Goal: Information Seeking & Learning: Check status

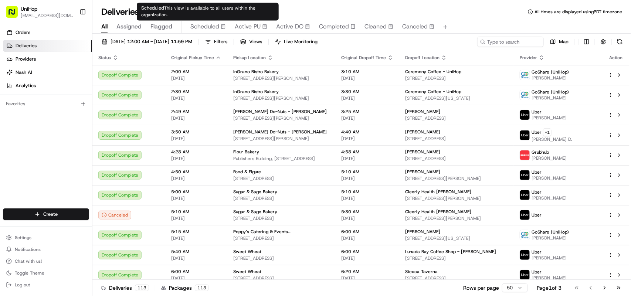
click at [204, 30] on span "Scheduled" at bounding box center [204, 26] width 29 height 9
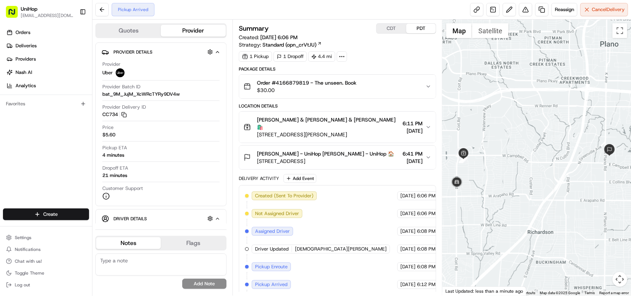
scroll to position [16, 0]
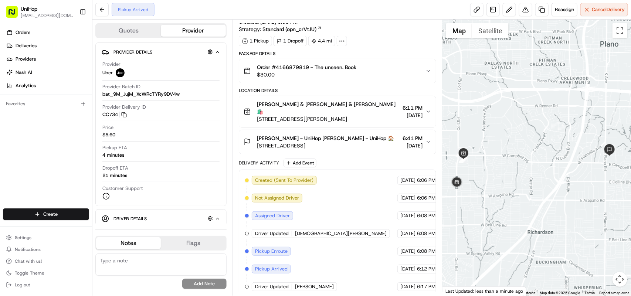
click at [426, 109] on icon "button" at bounding box center [429, 112] width 6 height 6
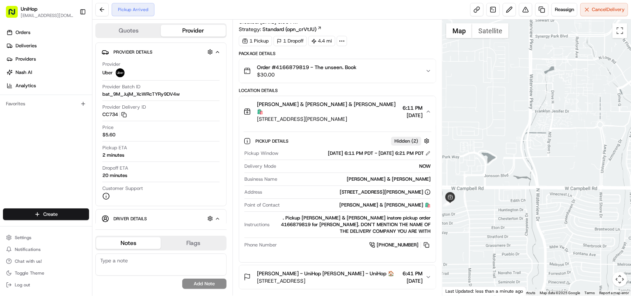
drag, startPoint x: 477, startPoint y: 159, endPoint x: 483, endPoint y: 178, distance: 19.7
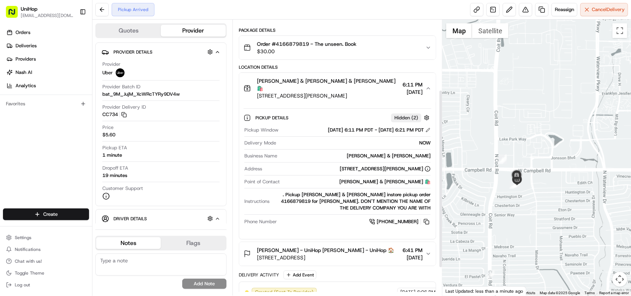
scroll to position [151, 0]
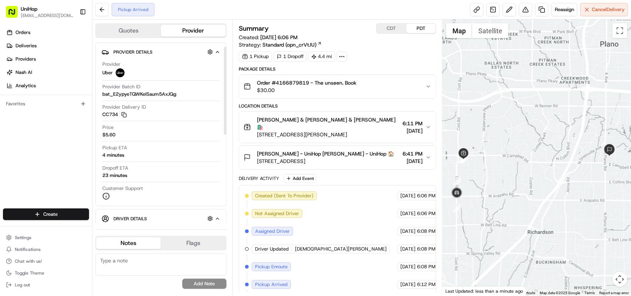
scroll to position [139, 0]
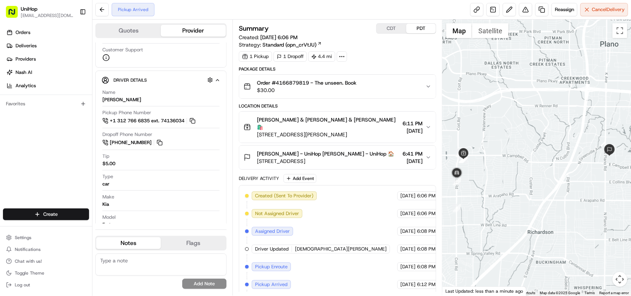
drag, startPoint x: 450, startPoint y: 12, endPoint x: 449, endPoint y: 25, distance: 12.9
click at [450, 12] on div "Pickup Arrived Reassign Cancel Delivery" at bounding box center [361, 10] width 539 height 20
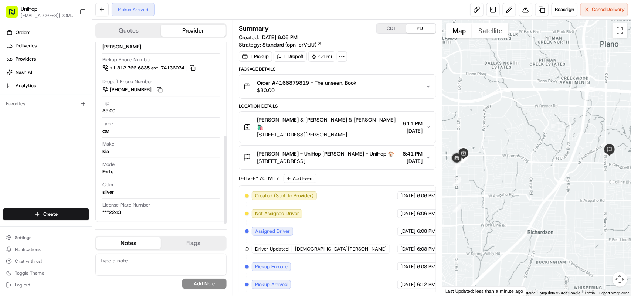
click at [228, 185] on div "Quotes Provider Provider Details Hidden ( 1 ) Provider Uber Provider Batch ID b…" at bounding box center [162, 158] width 140 height 276
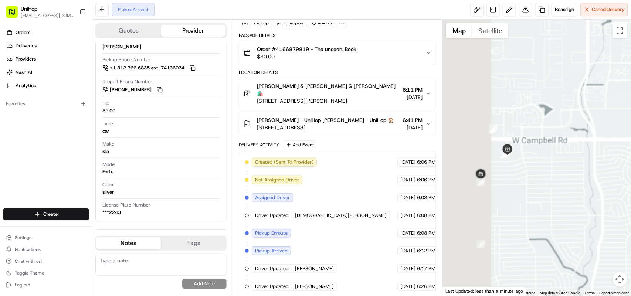
drag, startPoint x: 478, startPoint y: 165, endPoint x: 543, endPoint y: 168, distance: 64.8
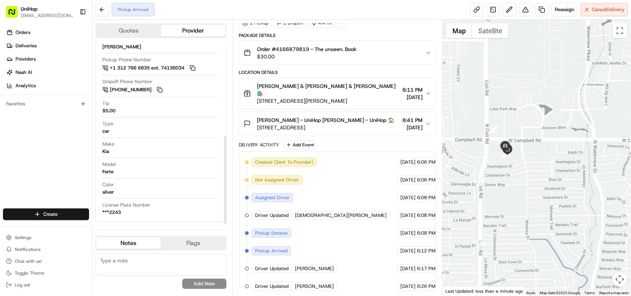
click at [230, 202] on div "Quotes Provider Provider Details Hidden ( 1 ) Provider Uber Provider Batch ID b…" at bounding box center [162, 158] width 140 height 276
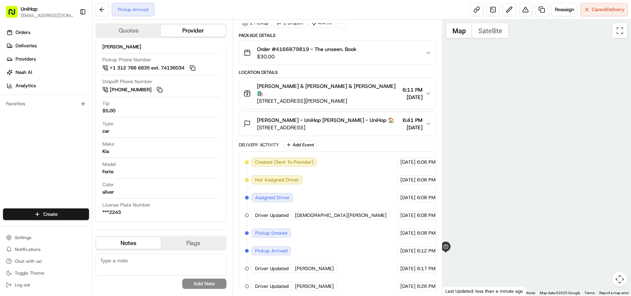
drag, startPoint x: 479, startPoint y: 189, endPoint x: 562, endPoint y: 193, distance: 83.3
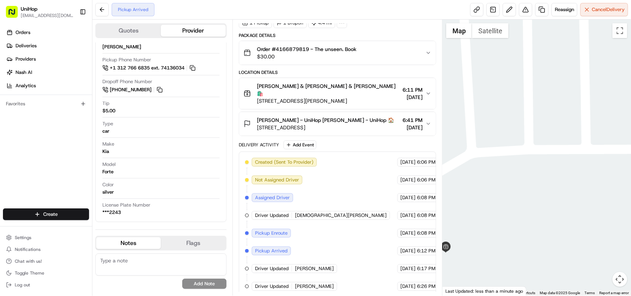
drag, startPoint x: 507, startPoint y: 209, endPoint x: 618, endPoint y: 208, distance: 110.9
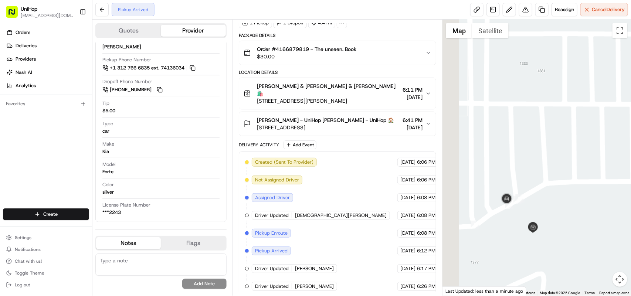
drag, startPoint x: 483, startPoint y: 204, endPoint x: 548, endPoint y: 207, distance: 65.9
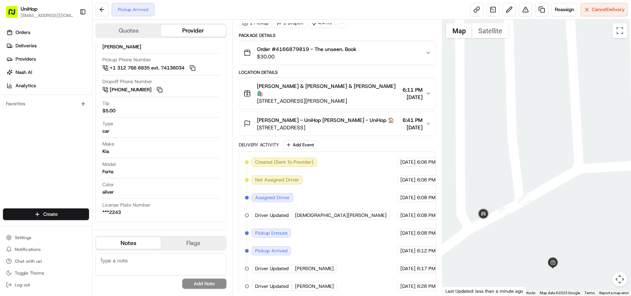
click at [64, 184] on div "Orders Deliveries Providers Nash AI Analytics Favorites" at bounding box center [46, 118] width 92 height 189
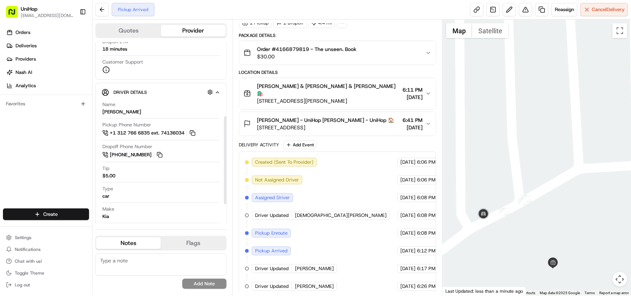
scroll to position [100, 0]
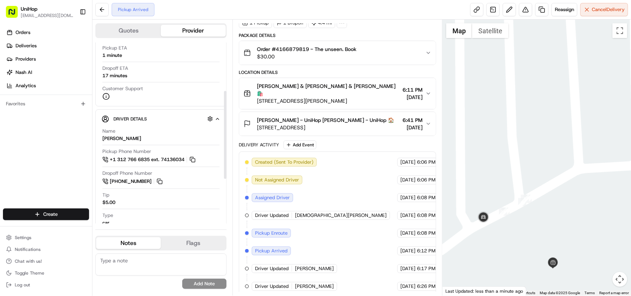
click at [224, 162] on div at bounding box center [225, 133] width 3 height 181
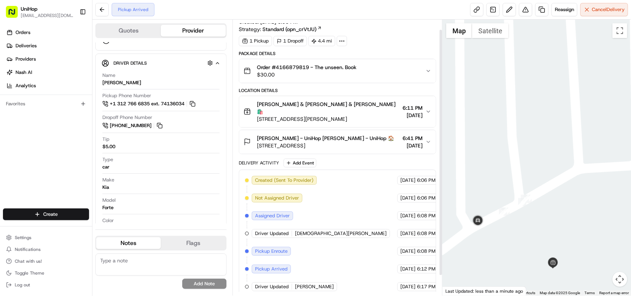
scroll to position [0, 0]
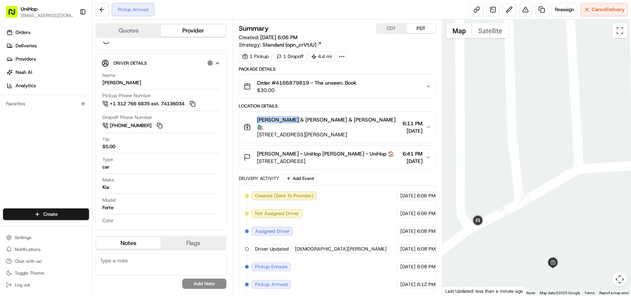
drag, startPoint x: 254, startPoint y: 119, endPoint x: 293, endPoint y: 121, distance: 38.2
click at [293, 121] on div "Barnes & Noble Barnes & Noble 🛍️ 1361 W Campbell Rd, Richardson, TX 75080, USA" at bounding box center [322, 127] width 156 height 22
copy span "Barnes & Noble"
drag, startPoint x: 256, startPoint y: 128, endPoint x: 348, endPoint y: 129, distance: 91.7
click at [347, 128] on div "Barnes & Noble Barnes & Noble 🛍️ 1361 W Campbell Rd, Richardson, TX 75080, USA" at bounding box center [322, 127] width 156 height 22
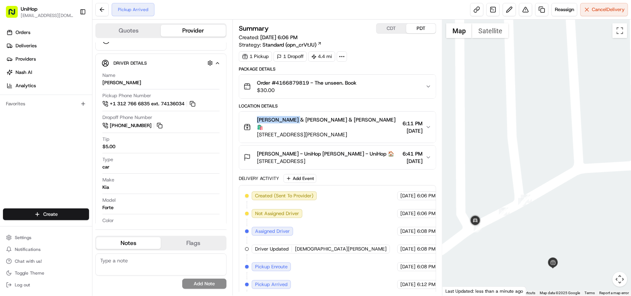
copy span "1361 W Campbell Rd, Richardson, TX"
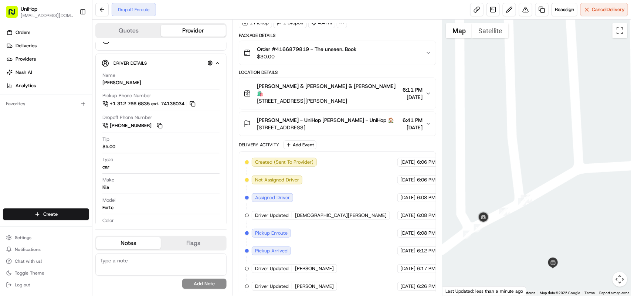
click at [426, 121] on icon "button" at bounding box center [429, 124] width 6 height 6
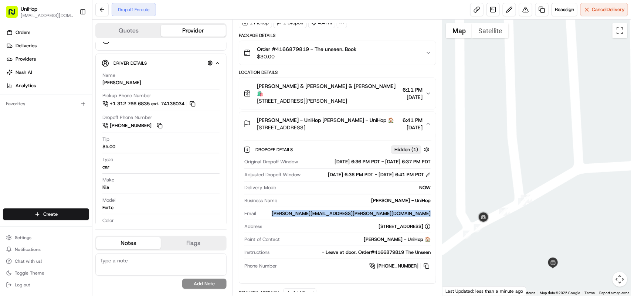
drag, startPoint x: 369, startPoint y: 216, endPoint x: 425, endPoint y: 221, distance: 56.8
click at [425, 221] on div "Original Dropoff Window Aug 20 2025 6:36 PM PDT - Aug 20 2025 6:37 PM PDT Adjus…" at bounding box center [338, 215] width 188 height 118
copy div "kim.huffstutler@gmail.com"
drag, startPoint x: 277, startPoint y: 49, endPoint x: 310, endPoint y: 51, distance: 32.9
click at [310, 51] on span "Order #4166879819 - The unseen. Book" at bounding box center [306, 48] width 99 height 7
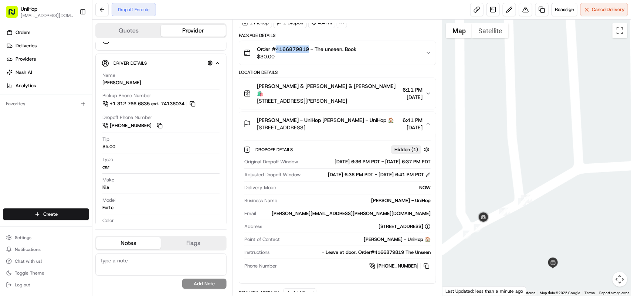
copy span "4166879819"
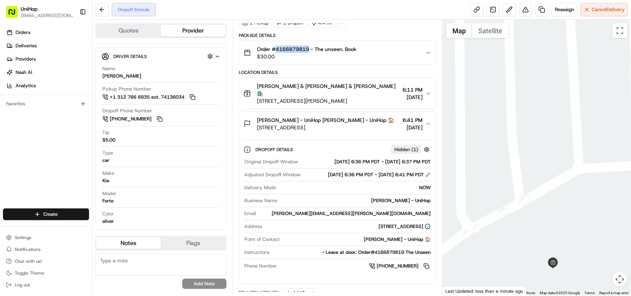
scroll to position [149, 0]
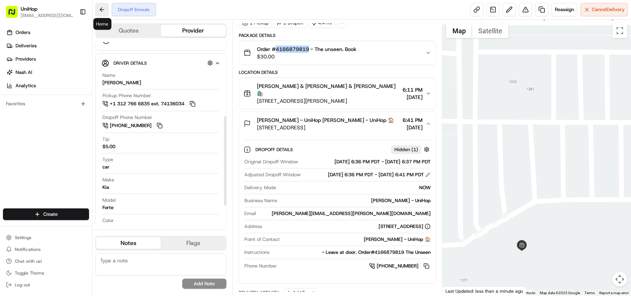
click at [102, 10] on button at bounding box center [101, 9] width 13 height 13
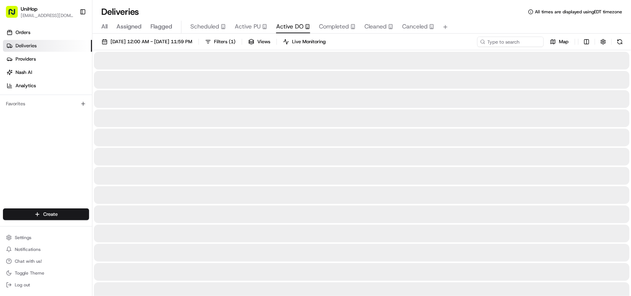
click at [282, 26] on span "Active DO" at bounding box center [289, 26] width 27 height 9
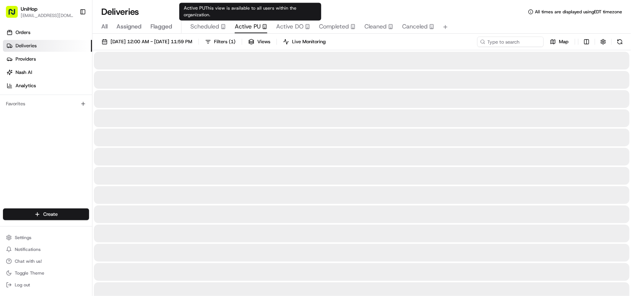
click at [242, 23] on span "Active PU" at bounding box center [248, 26] width 26 height 9
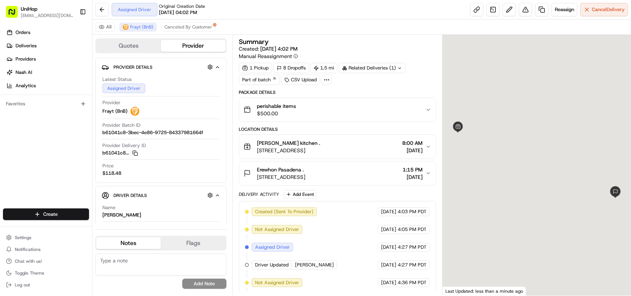
click at [423, 145] on div "[PERSON_NAME] kitchen . [STREET_ADDRESS] 8:00 AM [DATE]" at bounding box center [335, 146] width 182 height 15
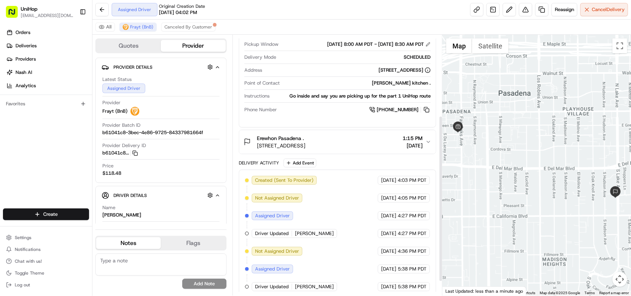
scroll to position [148, 0]
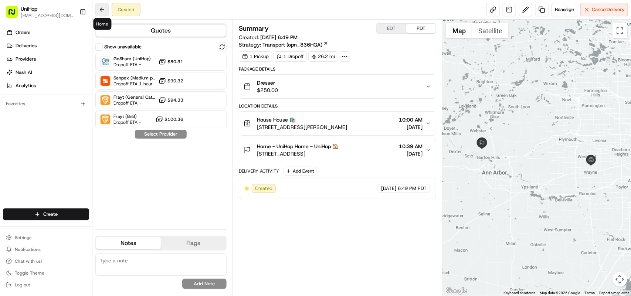
click at [101, 9] on button at bounding box center [101, 9] width 13 height 13
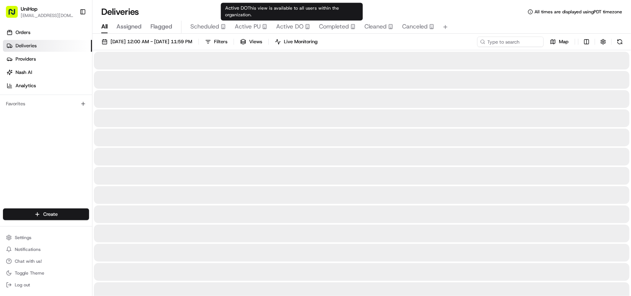
click at [288, 30] on span "Active DO" at bounding box center [289, 26] width 27 height 9
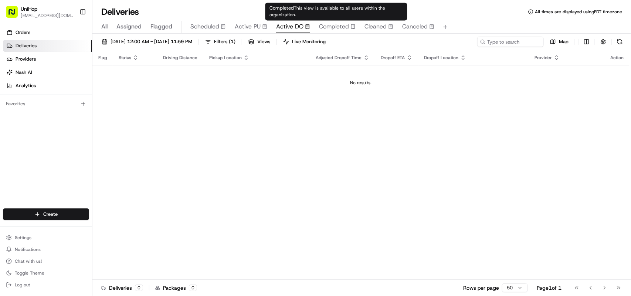
click at [322, 30] on span "Completed" at bounding box center [334, 26] width 30 height 9
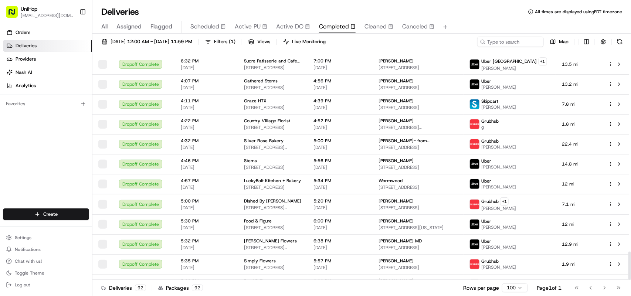
scroll to position [1640, 0]
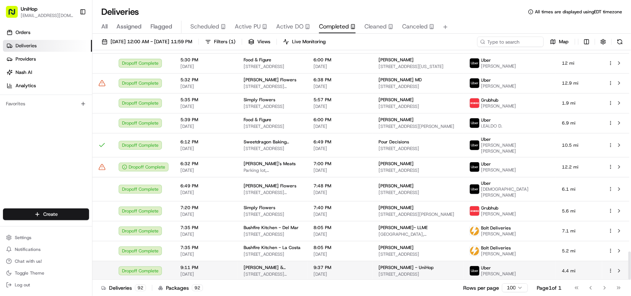
click at [367, 268] on span "9:37 PM" at bounding box center [340, 268] width 53 height 6
click at [157, 269] on div "Dropoff Complete" at bounding box center [144, 271] width 50 height 9
click at [176, 271] on td "9:11 PM Aug 20 2025" at bounding box center [206, 271] width 63 height 20
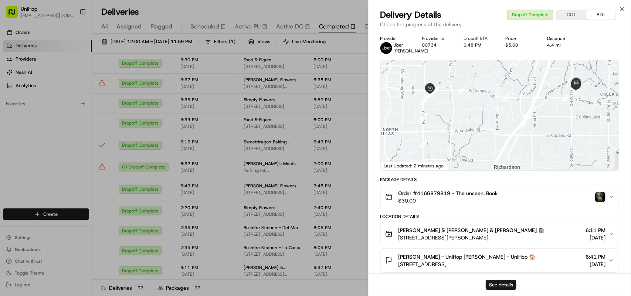
click at [603, 202] on img "button" at bounding box center [600, 197] width 10 height 10
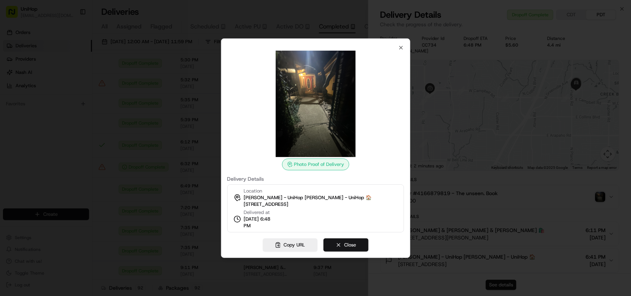
click at [338, 246] on button "Close" at bounding box center [346, 245] width 45 height 13
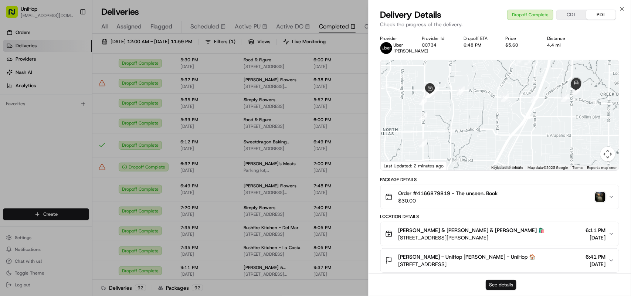
click at [494, 287] on button "See details" at bounding box center [501, 285] width 31 height 10
click at [624, 10] on icon "button" at bounding box center [622, 9] width 6 height 6
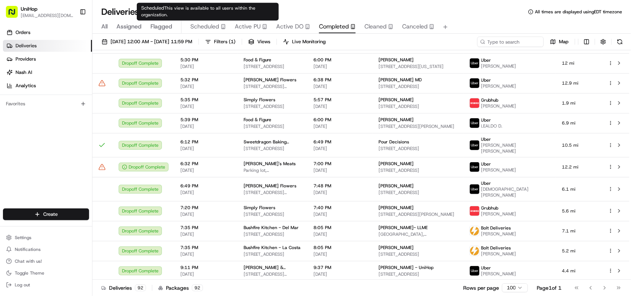
click at [204, 29] on span "Scheduled" at bounding box center [204, 26] width 29 height 9
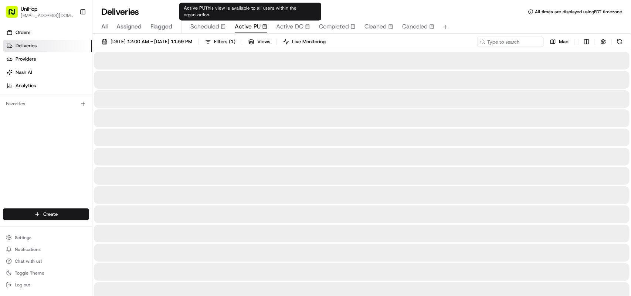
click at [241, 25] on span "Active PU" at bounding box center [248, 26] width 26 height 9
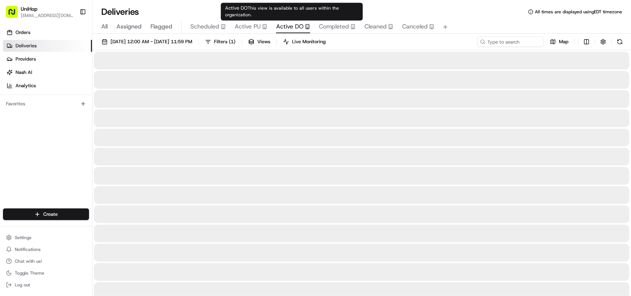
click at [291, 26] on span "Active DO" at bounding box center [289, 26] width 27 height 9
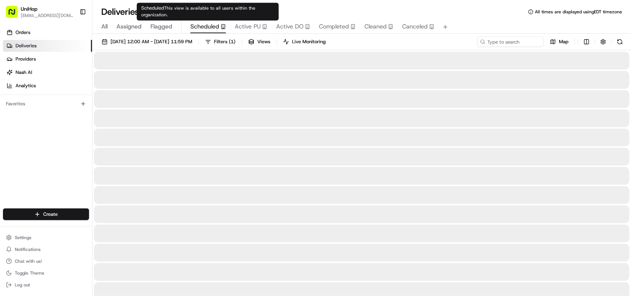
click at [199, 26] on span "Scheduled" at bounding box center [204, 26] width 29 height 9
